Goal: Information Seeking & Learning: Learn about a topic

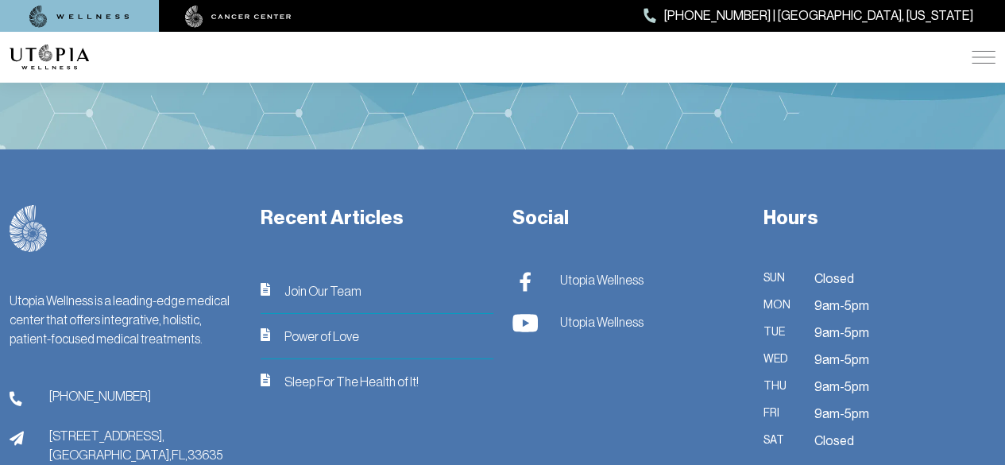
scroll to position [2493, 0]
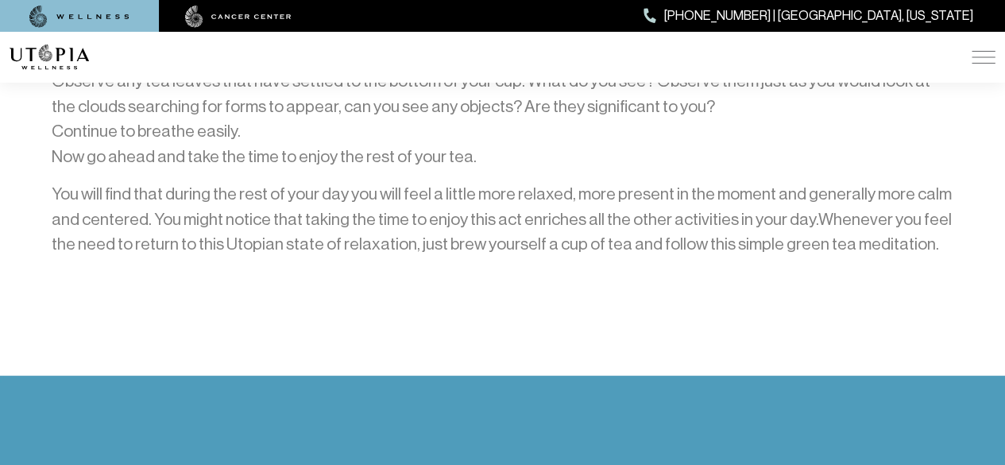
scroll to position [1681, 0]
